Goal: Transaction & Acquisition: Download file/media

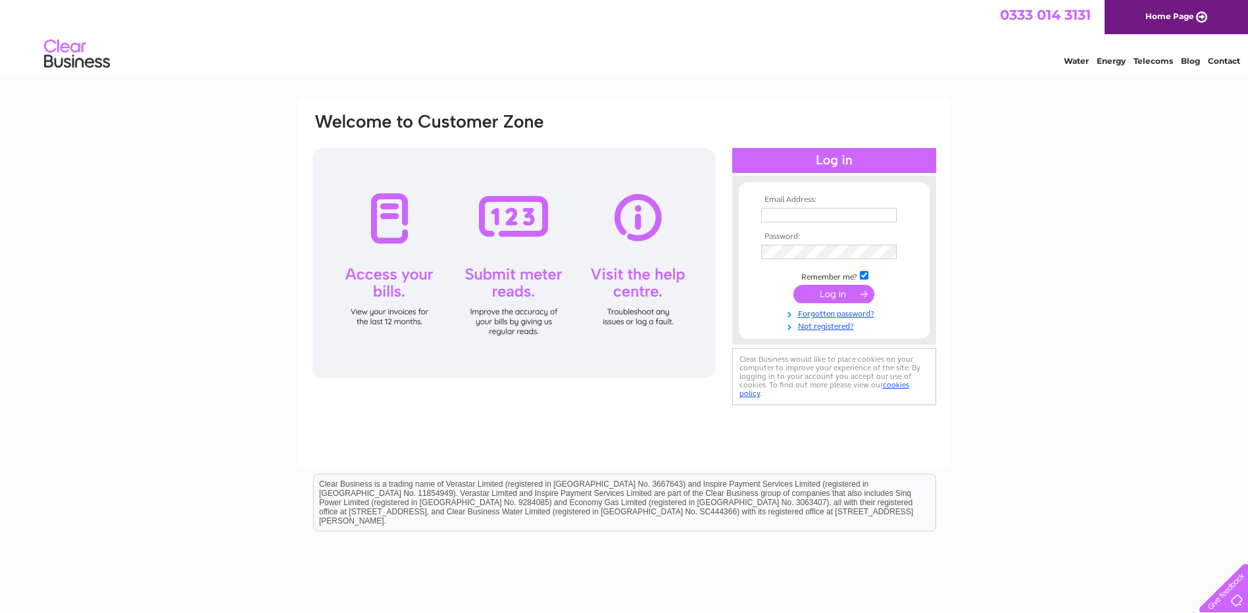
type input "[EMAIL_ADDRESS][DOMAIN_NAME]"
click at [847, 294] on input "submit" at bounding box center [833, 294] width 81 height 18
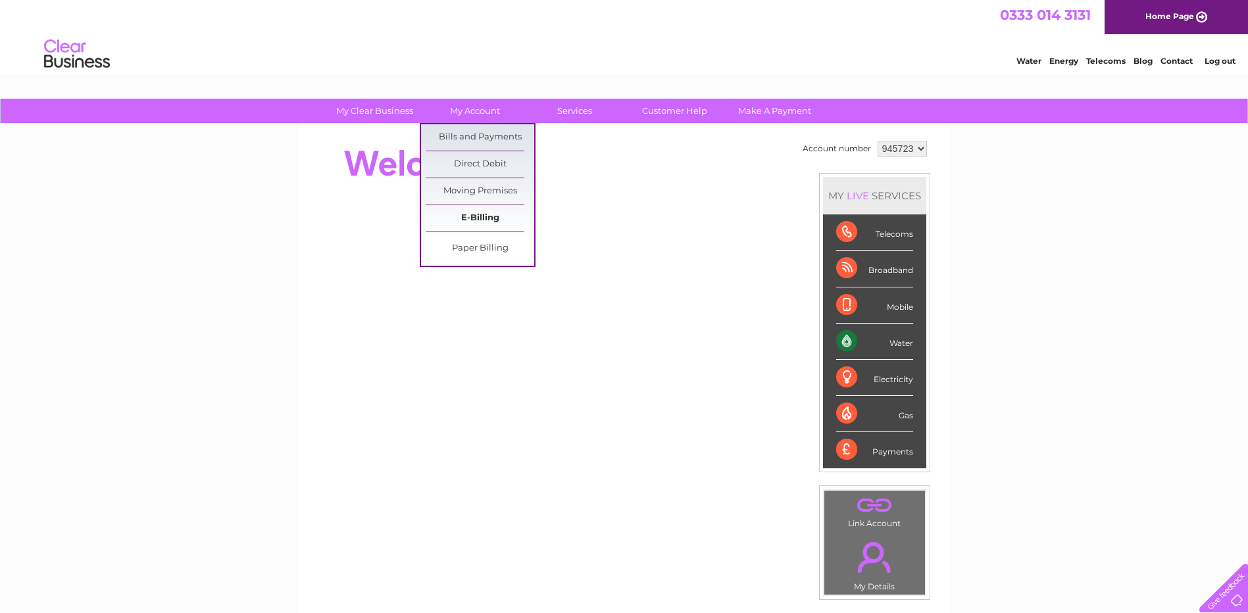
click at [488, 214] on link "E-Billing" at bounding box center [480, 218] width 109 height 26
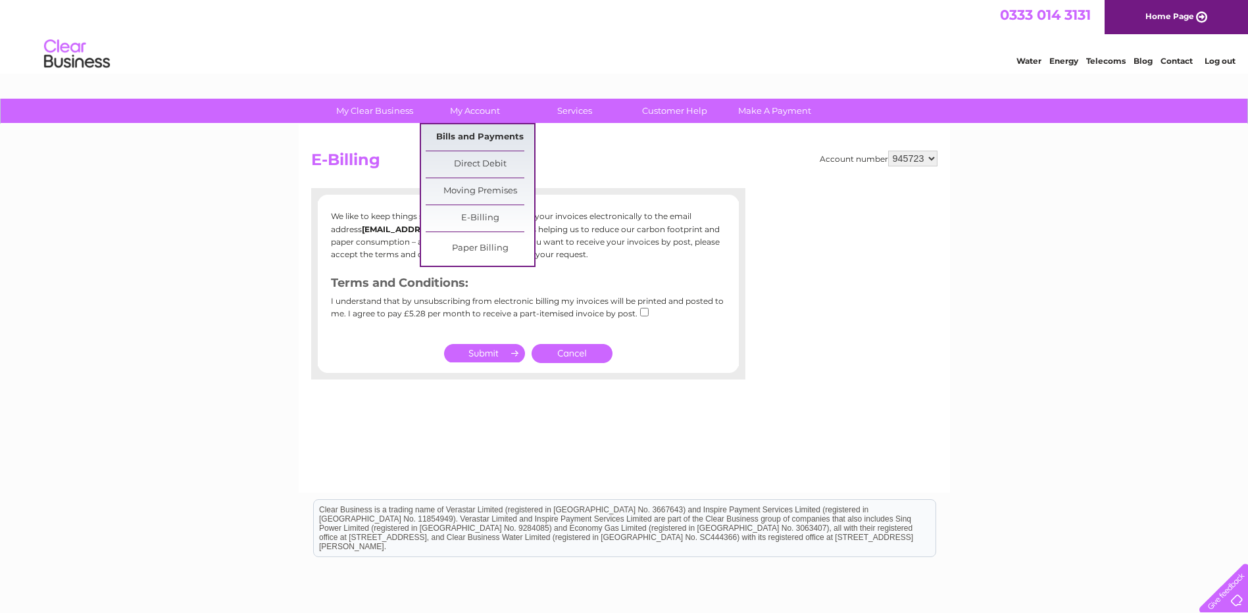
click at [487, 134] on link "Bills and Payments" at bounding box center [480, 137] width 109 height 26
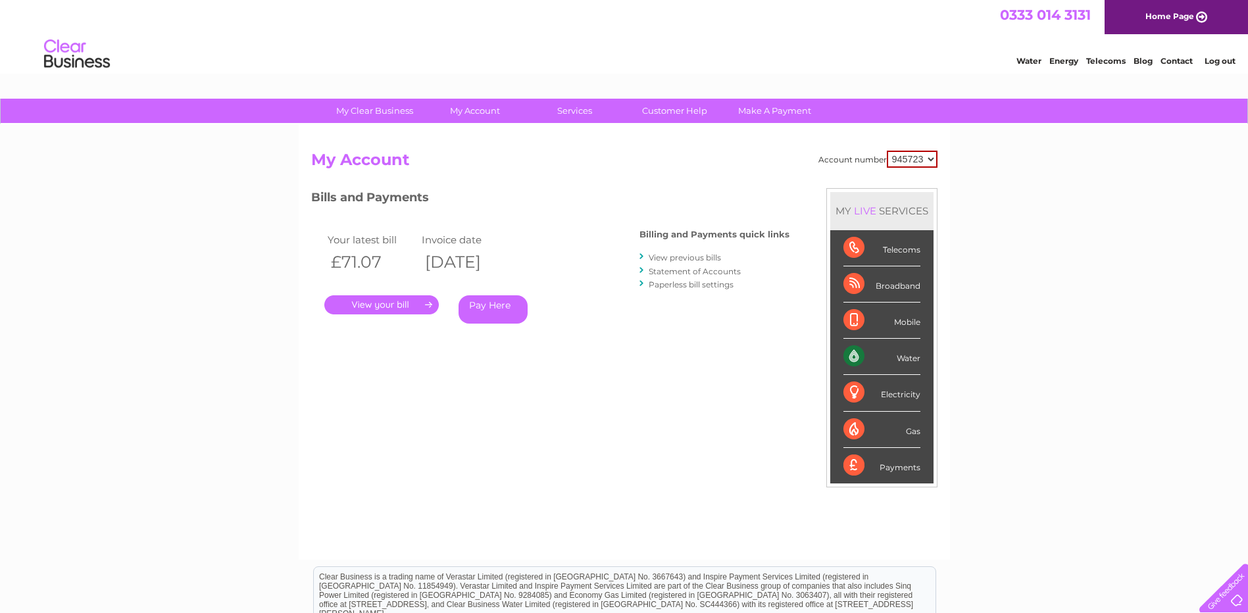
click at [395, 305] on link "." at bounding box center [381, 304] width 114 height 19
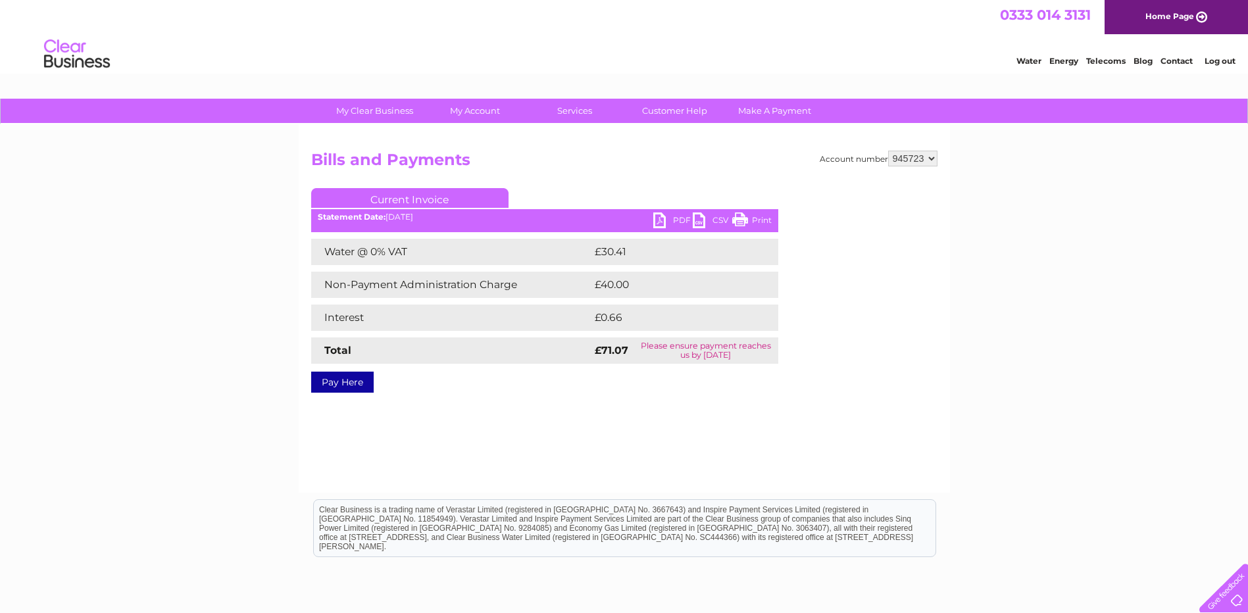
click at [674, 221] on link "PDF" at bounding box center [672, 221] width 39 height 19
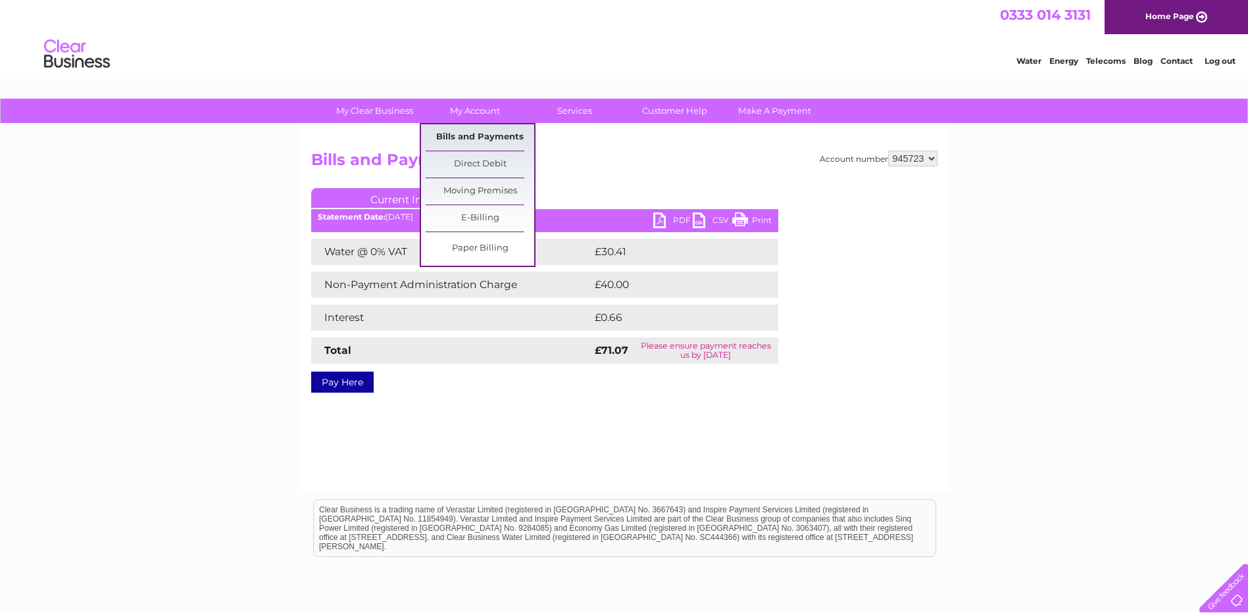
click at [482, 139] on link "Bills and Payments" at bounding box center [480, 137] width 109 height 26
